Goal: Navigation & Orientation: Find specific page/section

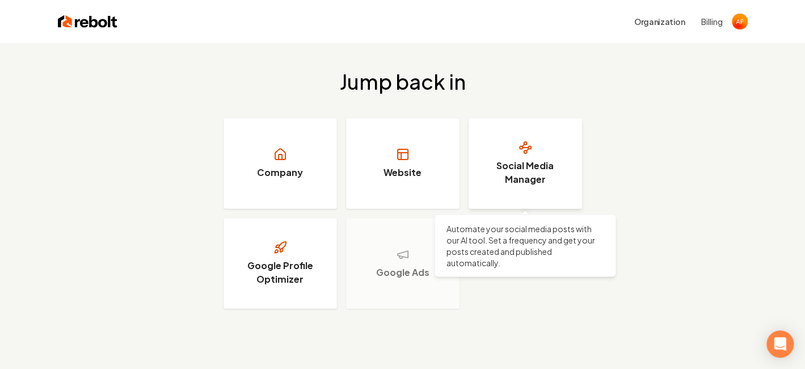
click at [518, 169] on h3 "Social Media Manager" at bounding box center [525, 172] width 85 height 27
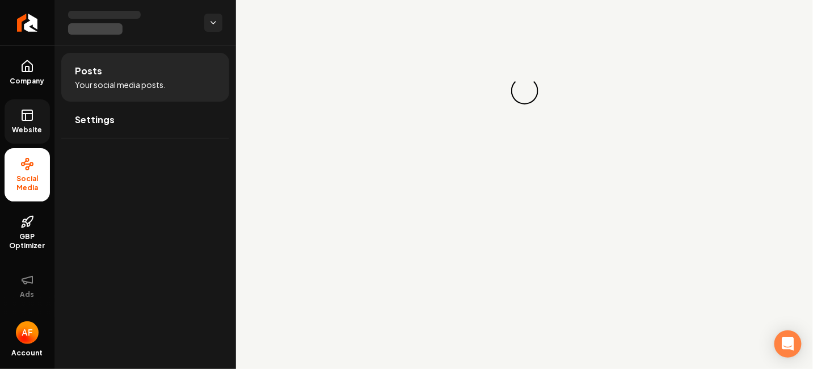
drag, startPoint x: 0, startPoint y: 124, endPoint x: 6, endPoint y: 124, distance: 6.2
click at [1, 124] on ul "Company Website Social Media GBP Optimizer Ads" at bounding box center [27, 178] width 54 height 267
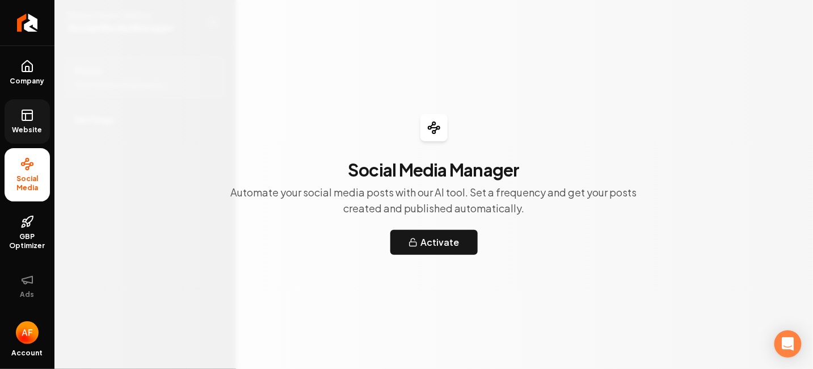
click at [28, 124] on link "Website" at bounding box center [27, 121] width 45 height 44
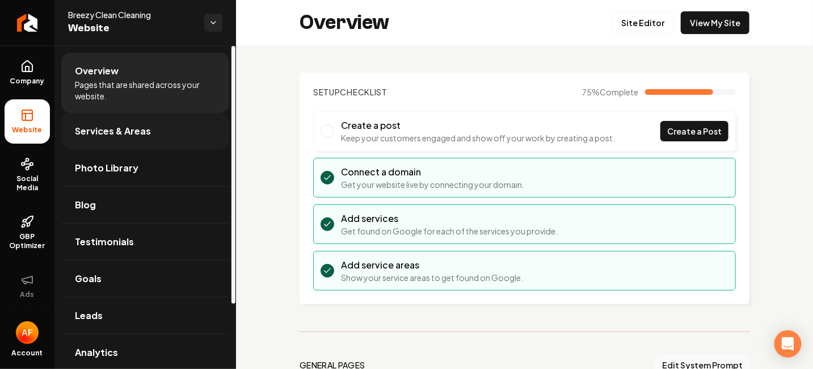
click at [130, 129] on span "Services & Areas" at bounding box center [113, 131] width 76 height 14
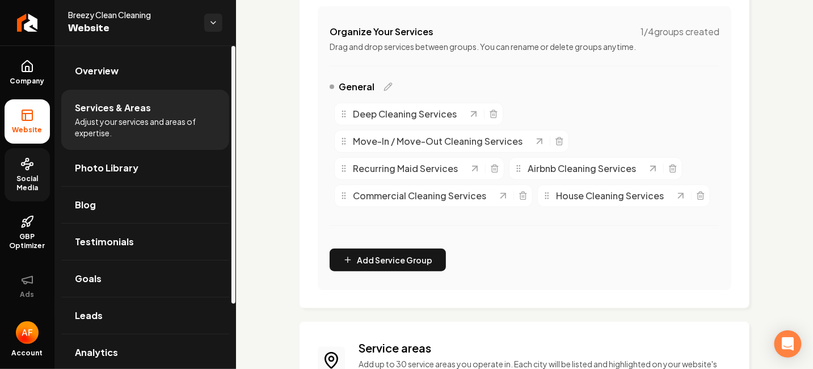
click at [40, 180] on span "Social Media" at bounding box center [27, 183] width 45 height 18
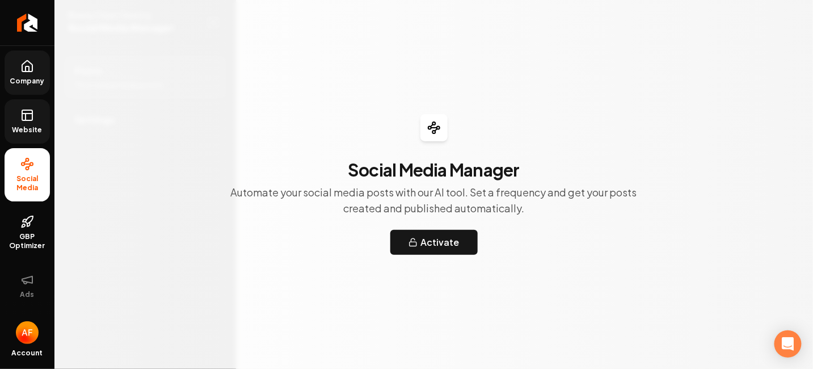
click at [29, 54] on link "Company" at bounding box center [27, 72] width 45 height 44
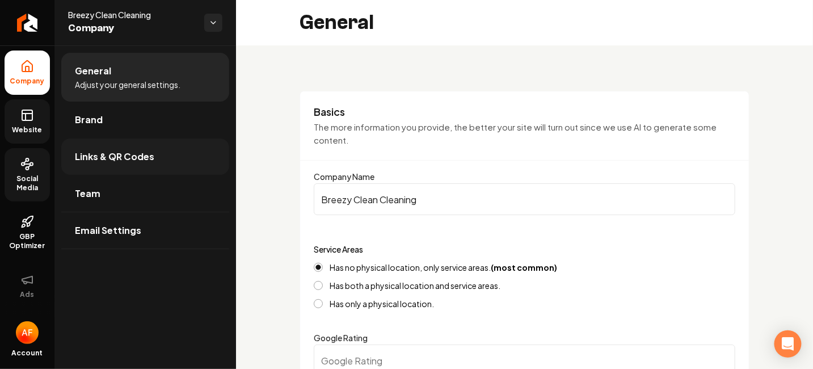
click at [139, 151] on span "Links & QR Codes" at bounding box center [114, 157] width 79 height 14
